Goal: Information Seeking & Learning: Find specific fact

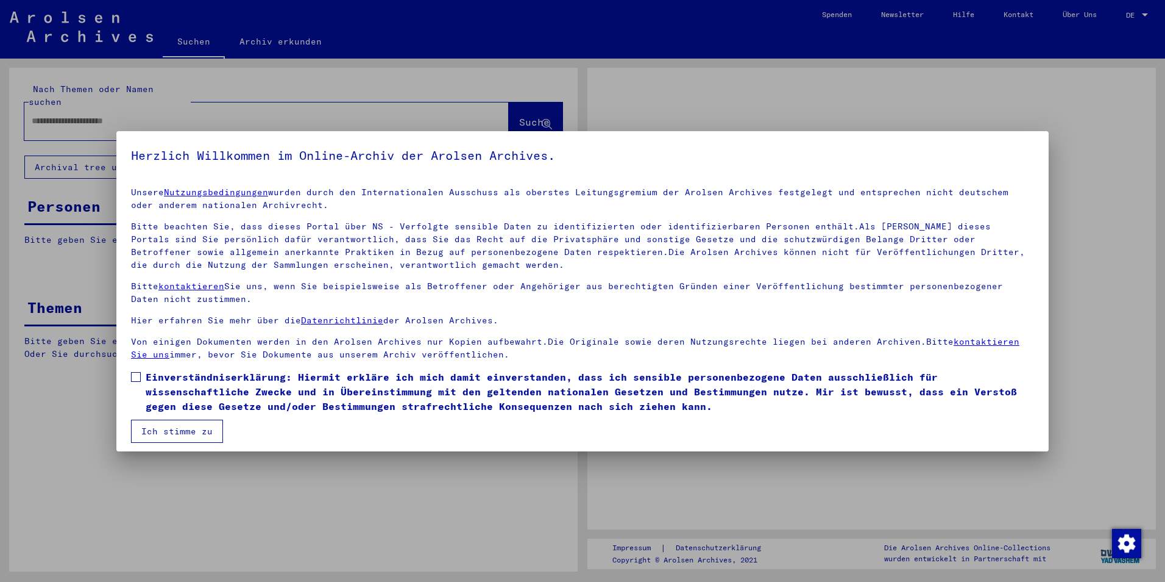
type input "**********"
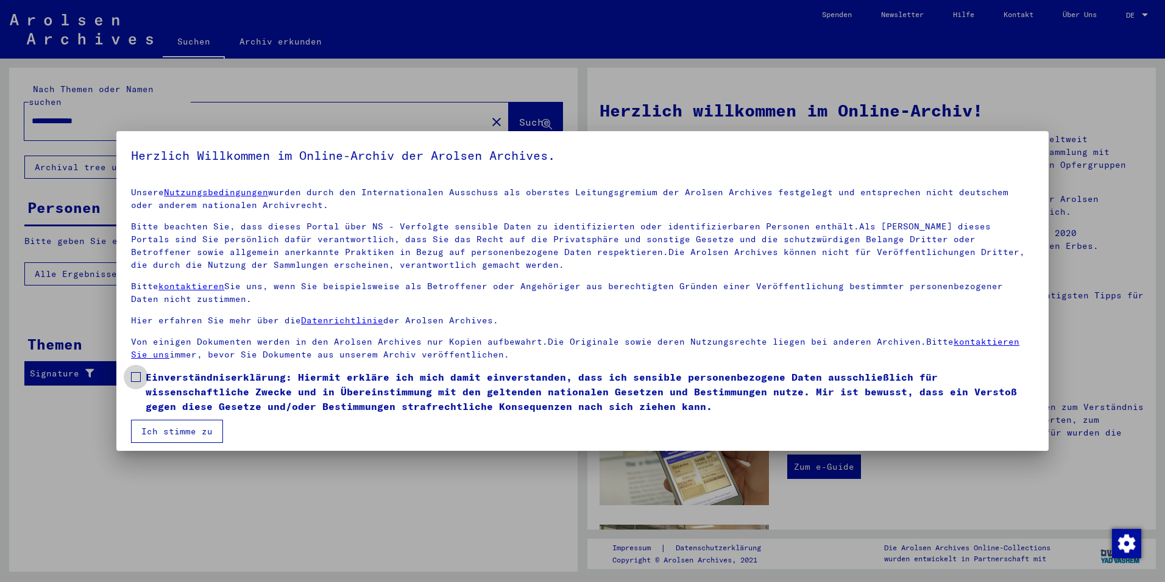
click at [135, 377] on span at bounding box center [136, 377] width 10 height 10
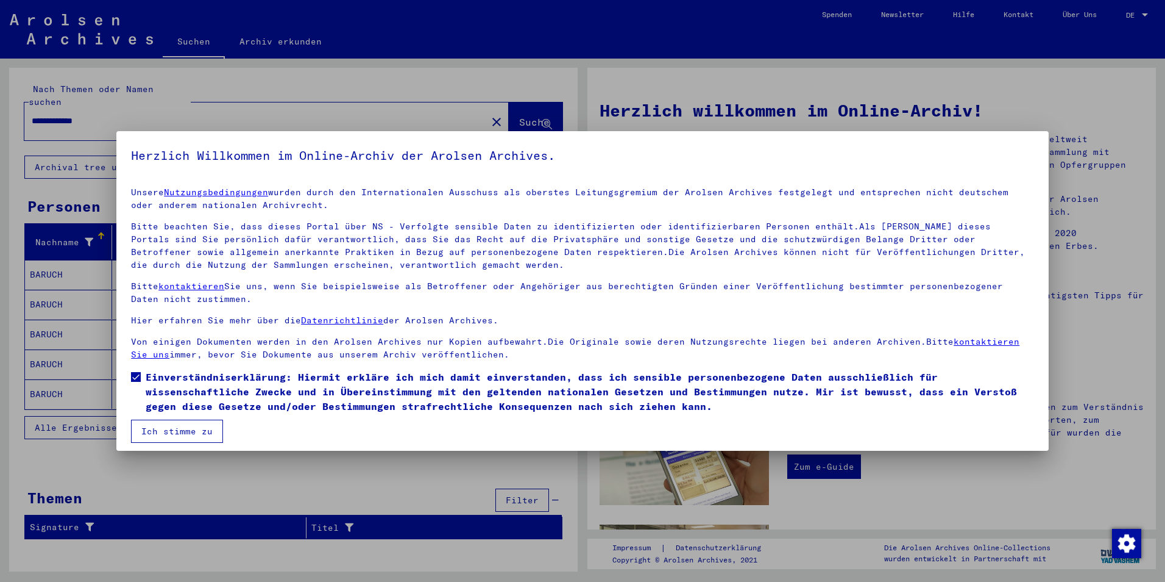
click at [174, 432] on button "Ich stimme zu" at bounding box center [177, 430] width 92 height 23
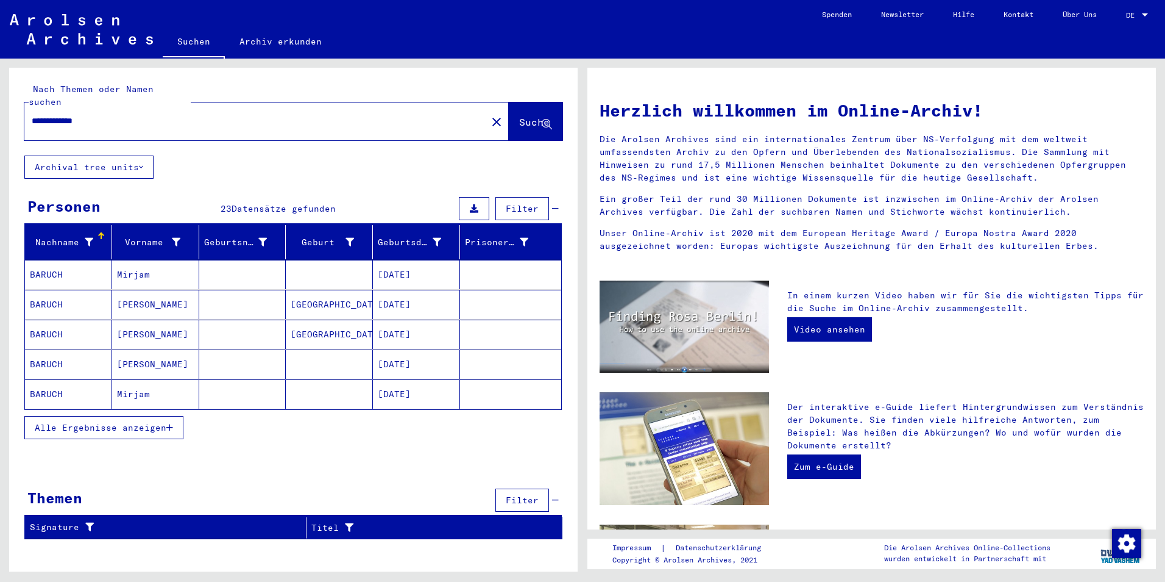
click at [144, 422] on span "Alle Ergebnisse anzeigen" at bounding box center [101, 427] width 132 height 11
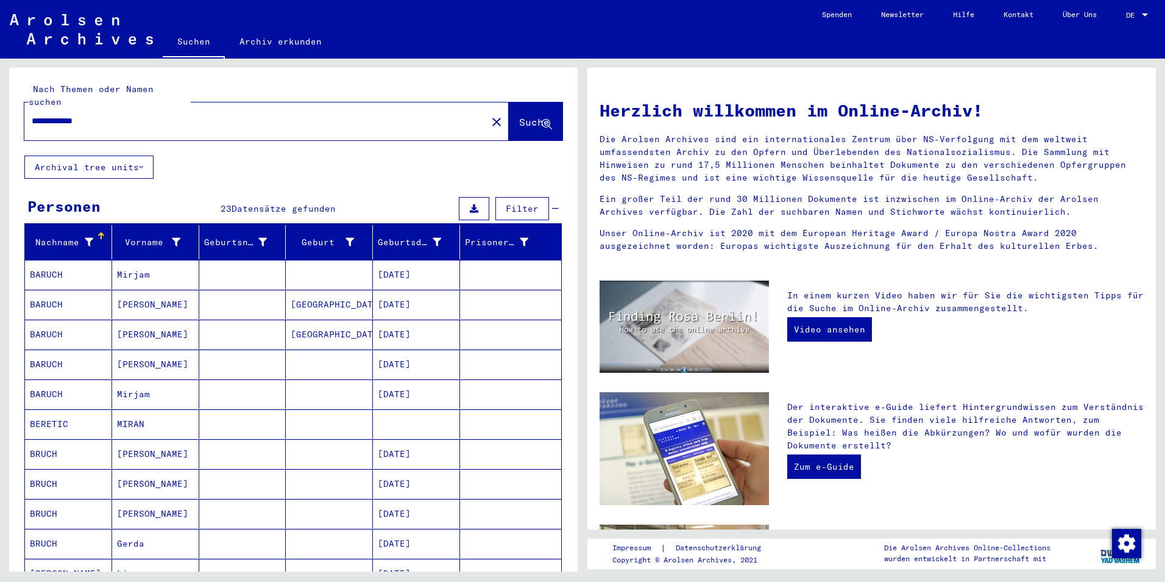
click at [57, 260] on mat-cell "BARUCH" at bounding box center [68, 274] width 87 height 29
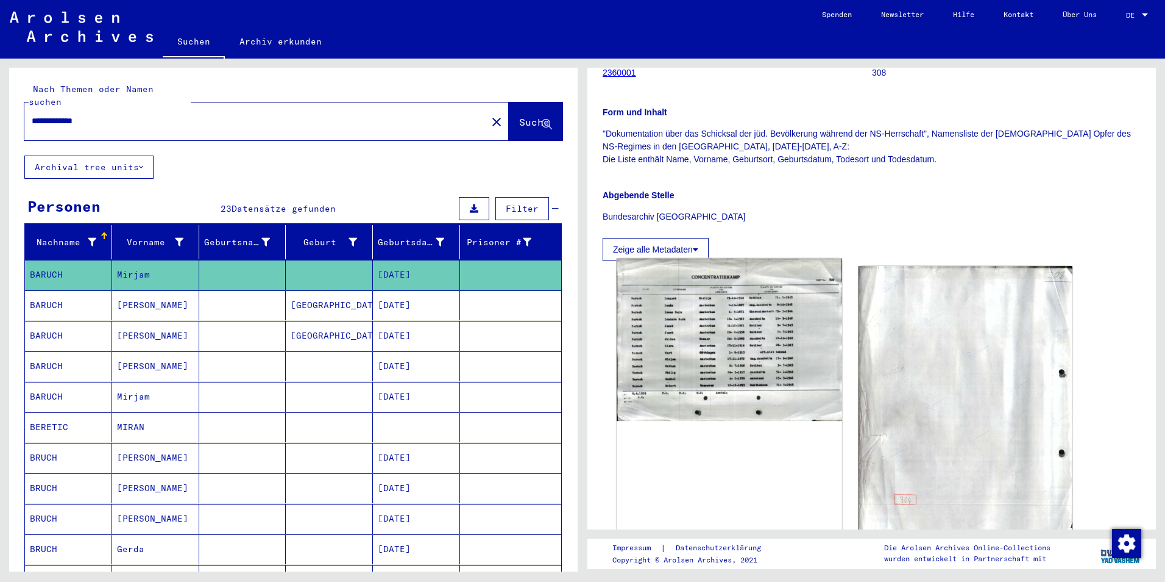
scroll to position [183, 0]
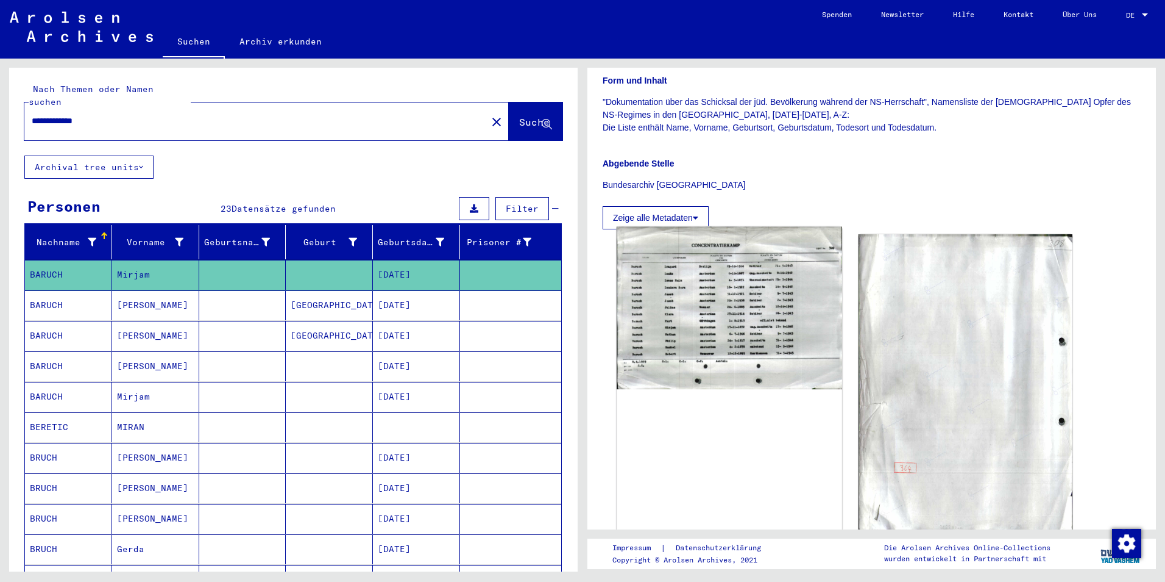
click at [744, 324] on img at bounding box center [729, 308] width 225 height 162
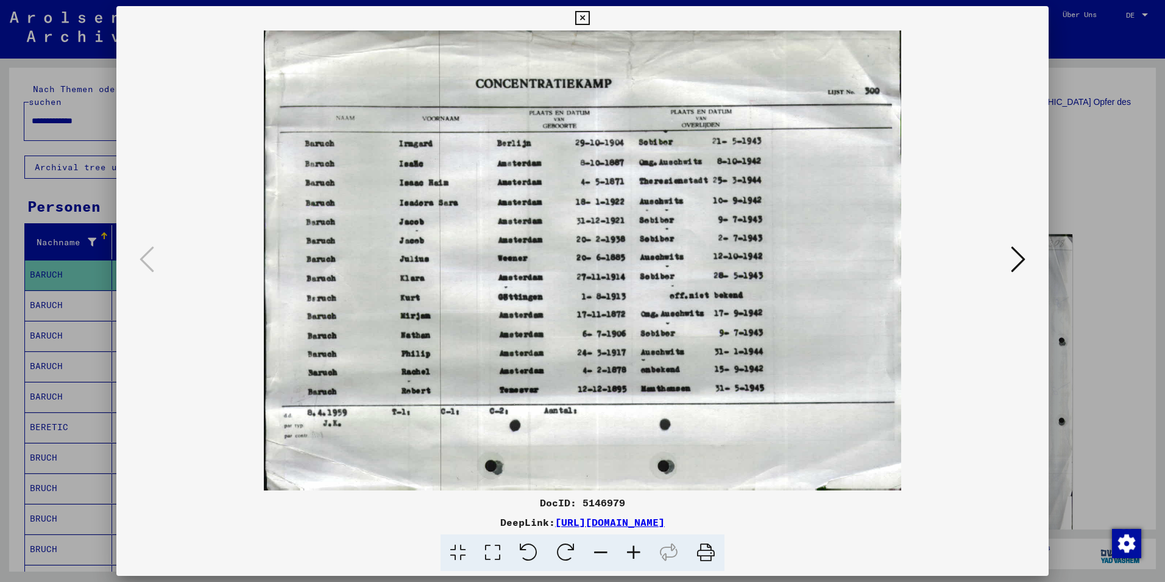
click at [583, 18] on icon at bounding box center [582, 18] width 14 height 15
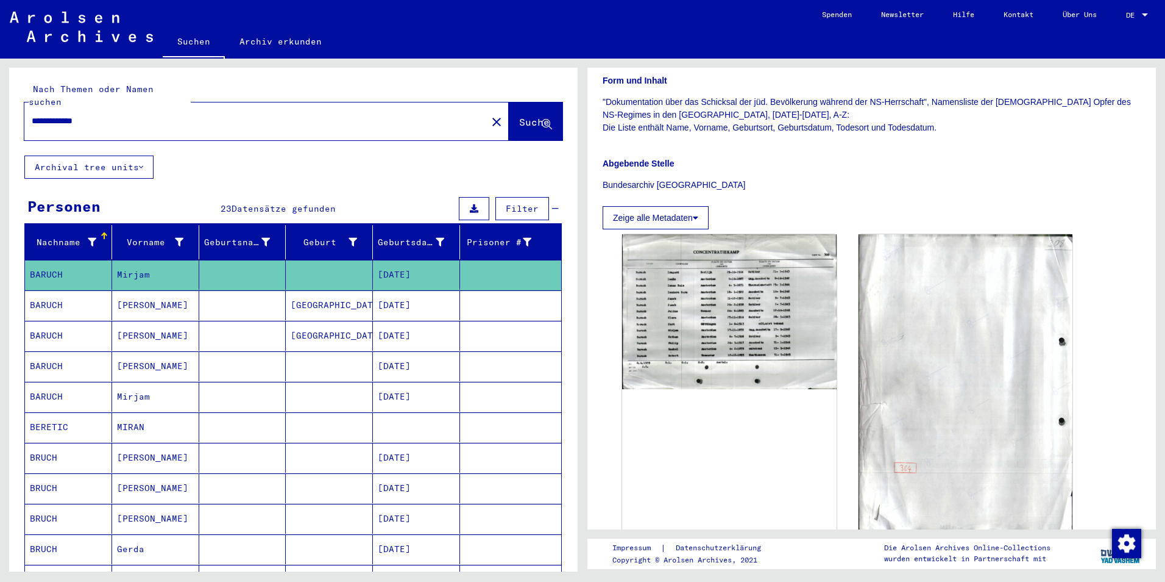
click at [55, 290] on mat-cell "BARUCH" at bounding box center [68, 305] width 87 height 30
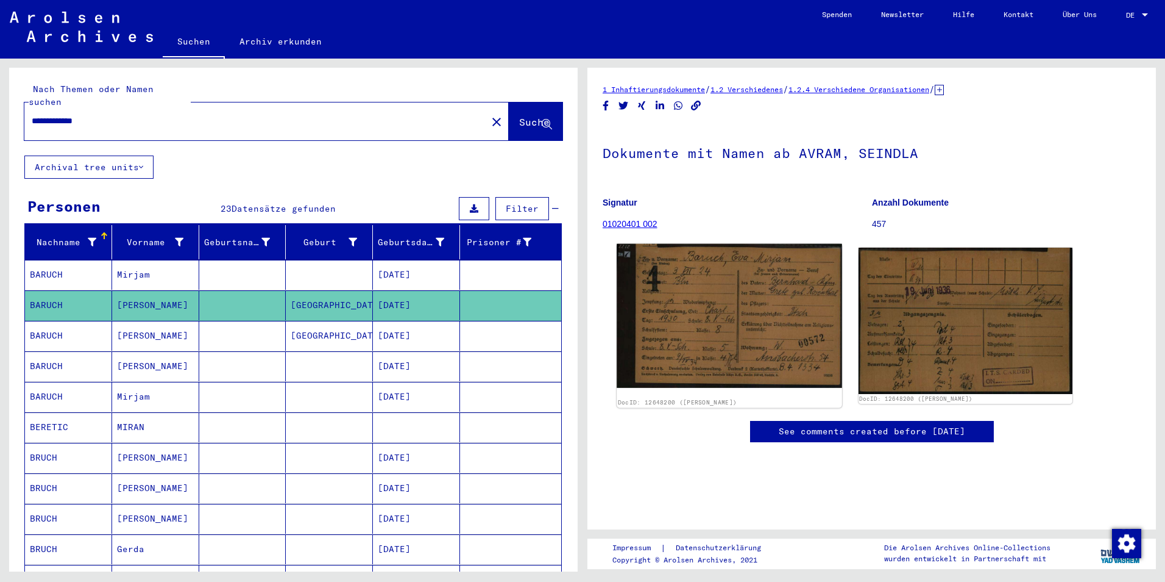
click at [671, 334] on img at bounding box center [729, 316] width 225 height 144
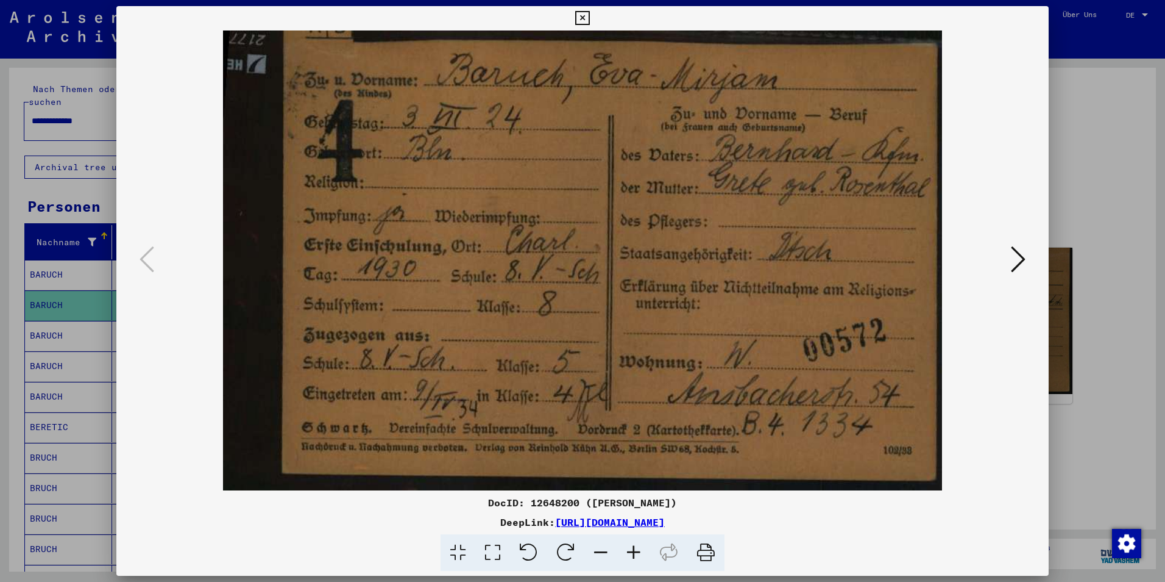
click at [583, 18] on icon at bounding box center [582, 18] width 14 height 15
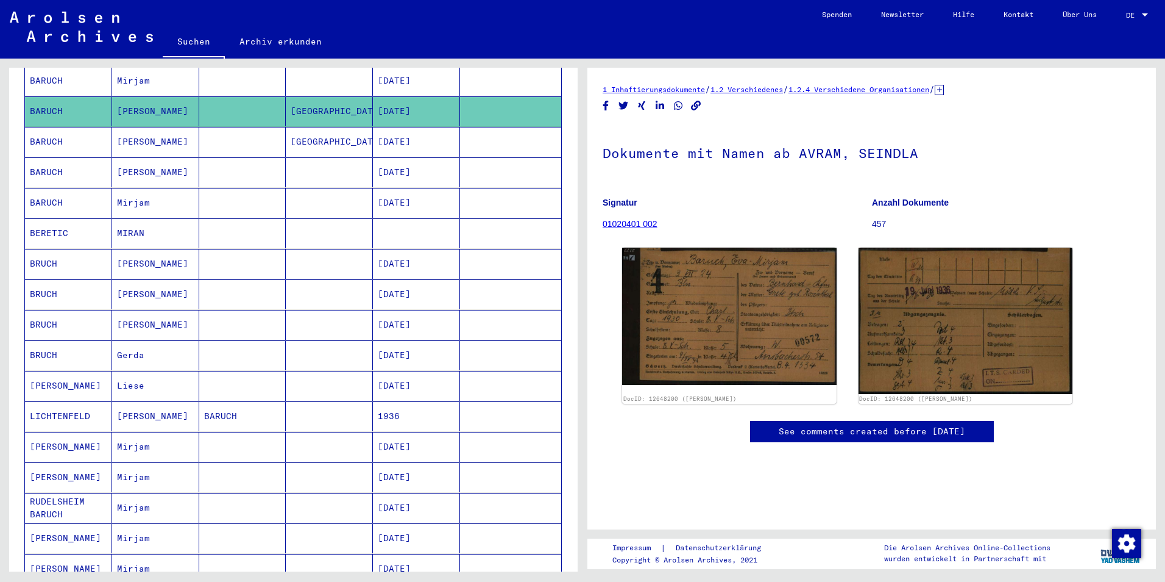
scroll to position [244, 0]
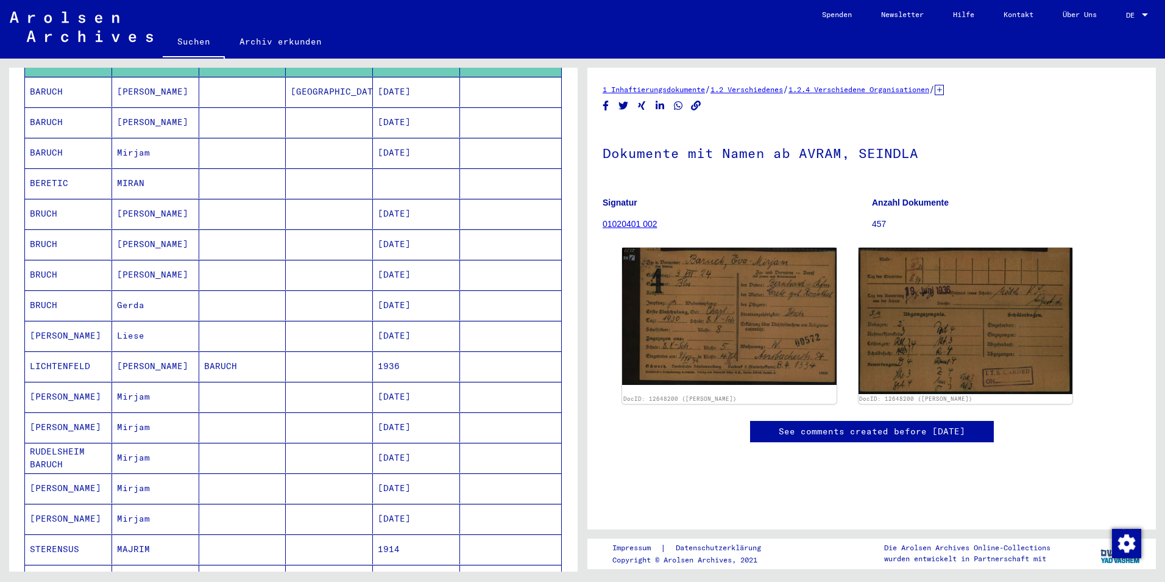
click at [53, 476] on mat-cell "[PERSON_NAME]" at bounding box center [68, 488] width 87 height 30
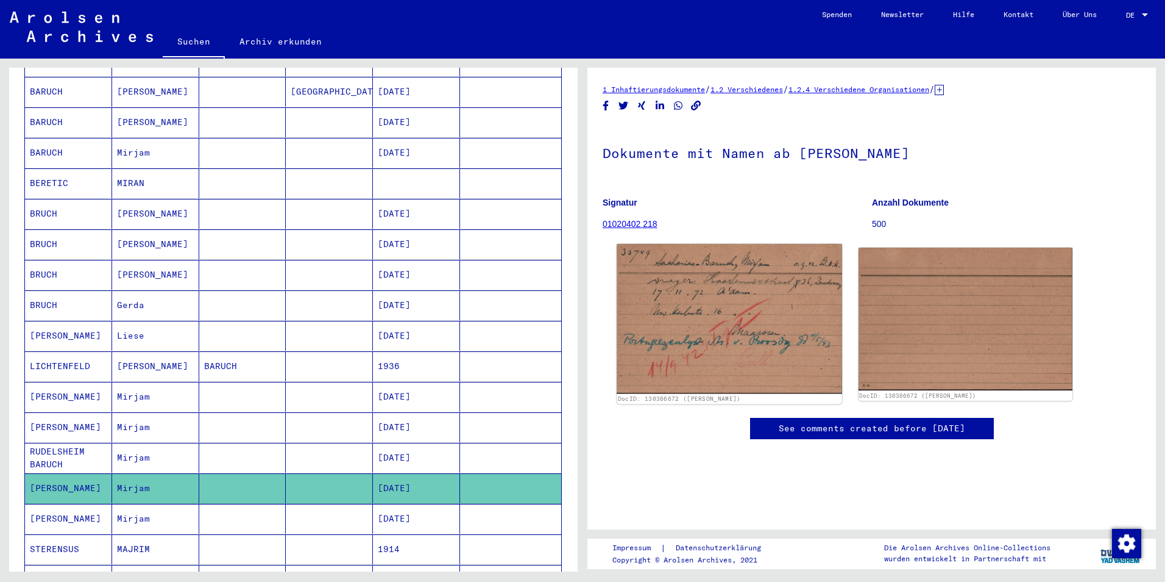
click at [678, 346] on img at bounding box center [729, 318] width 225 height 149
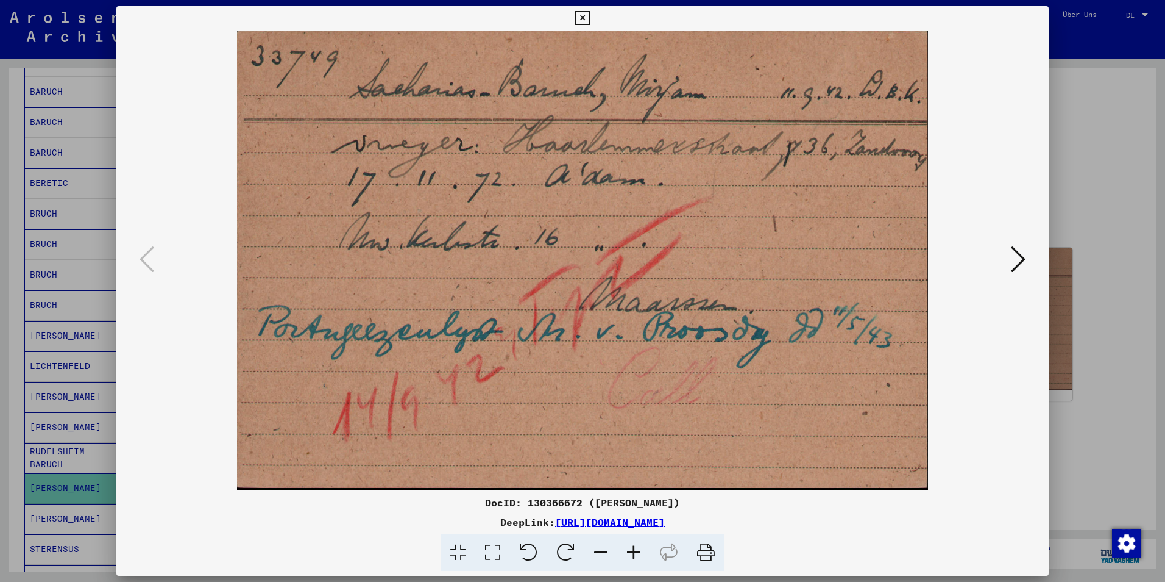
click at [1014, 254] on icon at bounding box center [1018, 258] width 15 height 29
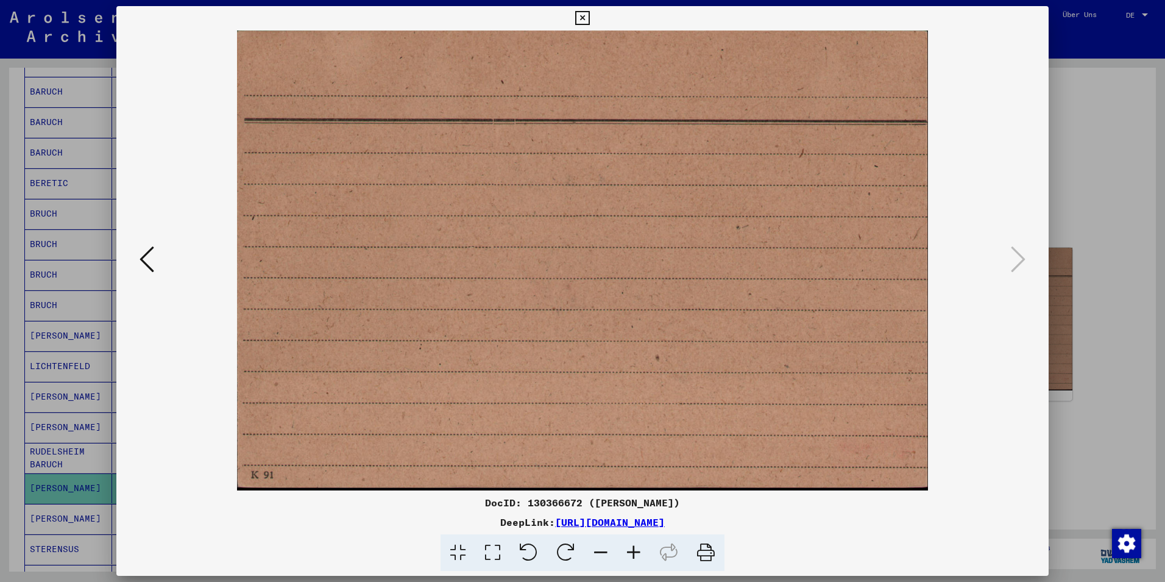
click at [583, 16] on icon at bounding box center [582, 18] width 14 height 15
